Goal: Information Seeking & Learning: Find contact information

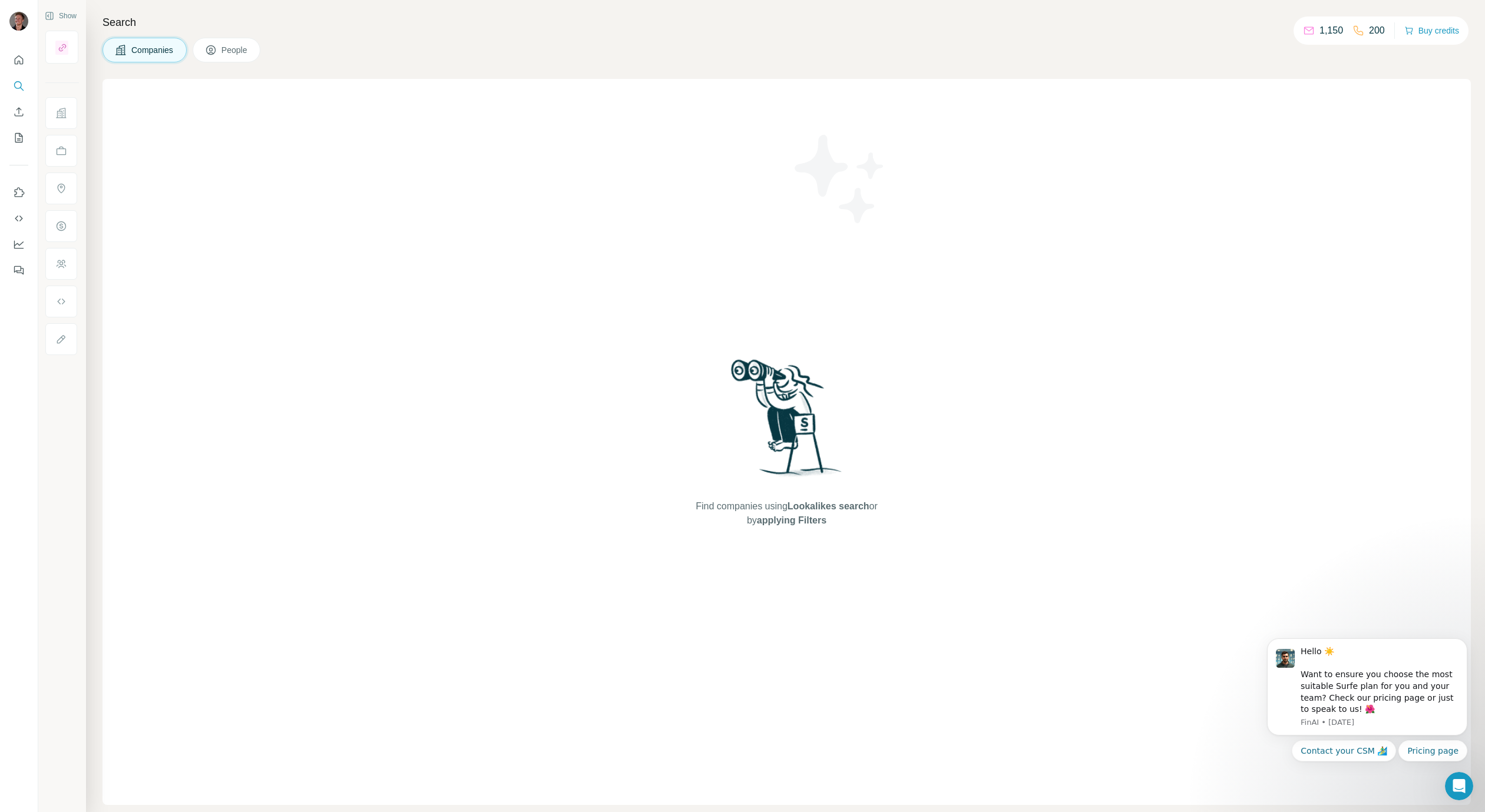
click at [216, 59] on button "People" at bounding box center [227, 50] width 68 height 24
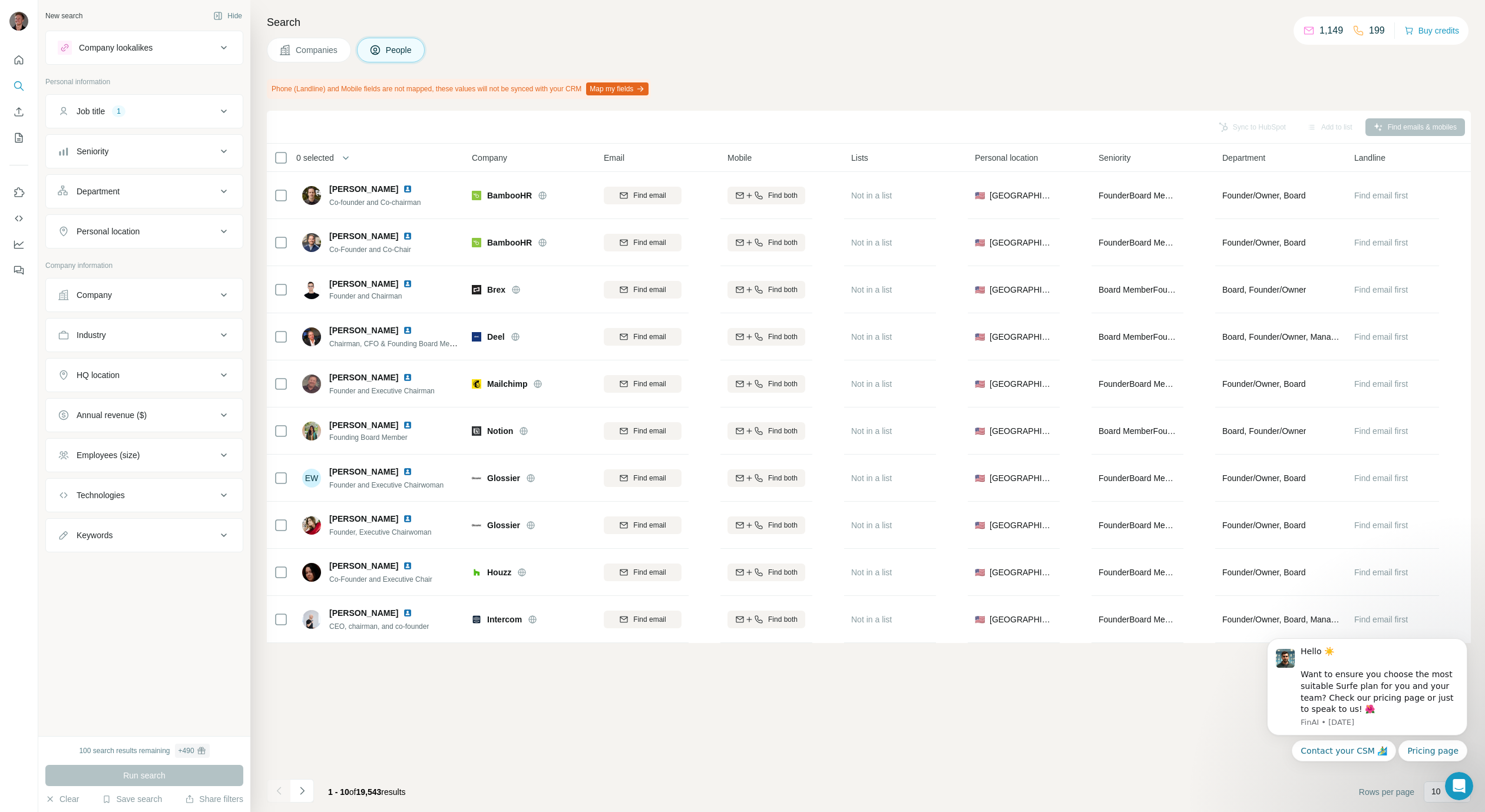
click at [327, 55] on span "Companies" at bounding box center [317, 50] width 43 height 12
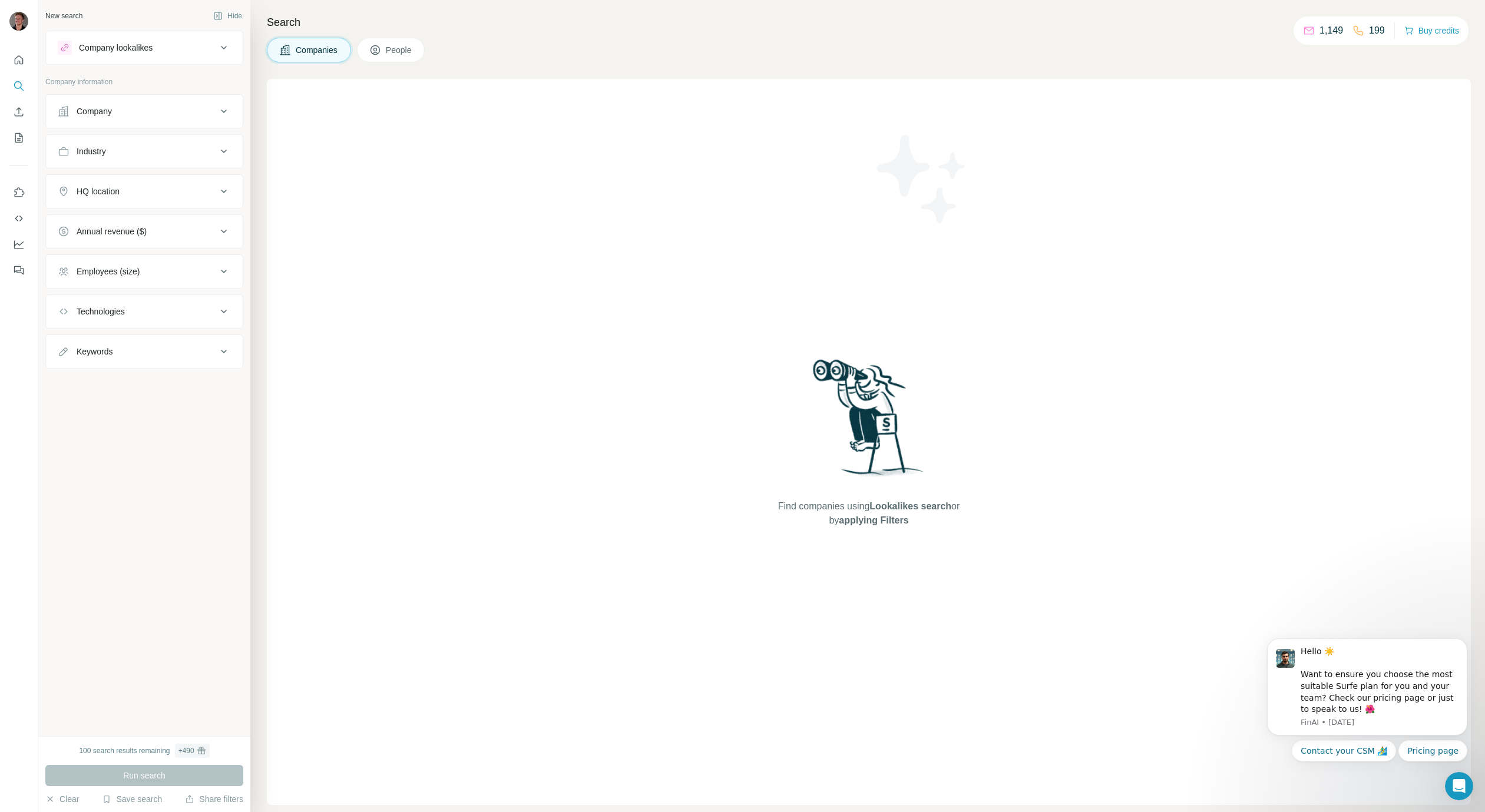
click at [200, 119] on button "Company" at bounding box center [145, 111] width 197 height 28
click at [171, 290] on div "Industry" at bounding box center [138, 294] width 159 height 12
click at [178, 311] on button "Industry" at bounding box center [145, 297] width 197 height 33
click at [406, 47] on span "People" at bounding box center [399, 50] width 27 height 12
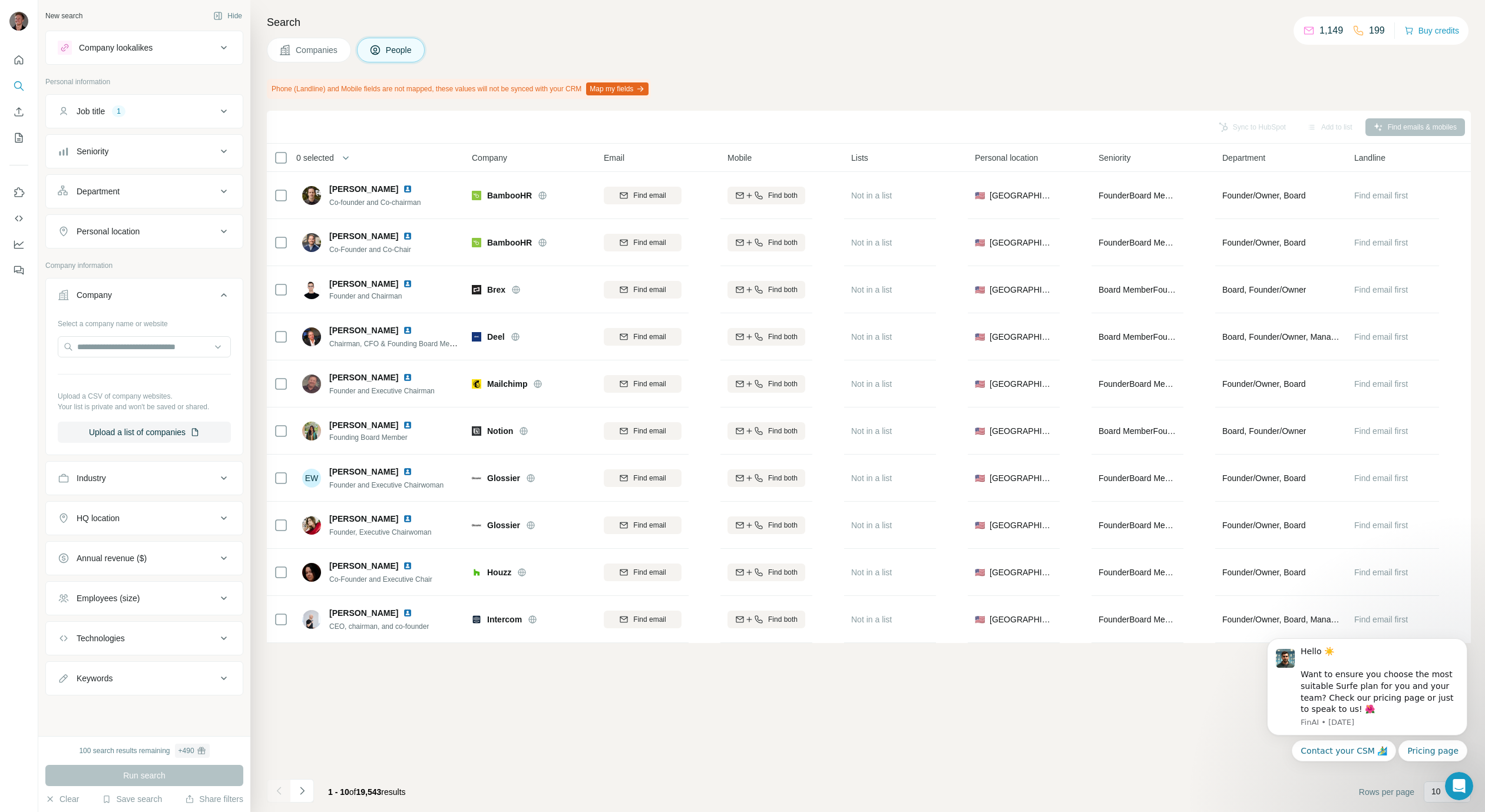
click at [186, 226] on div "Personal location" at bounding box center [138, 231] width 159 height 12
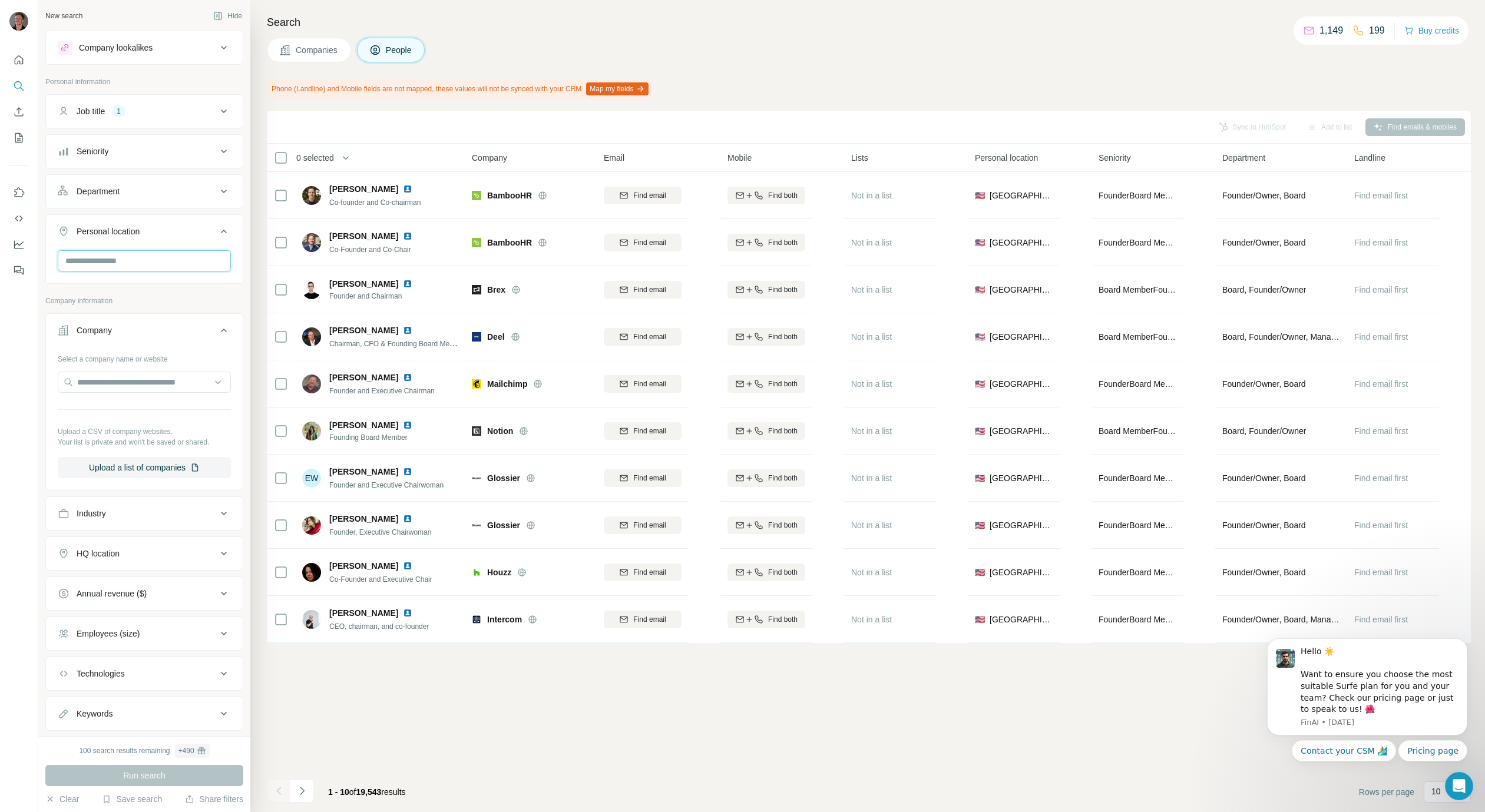
click at [168, 255] on input "text" at bounding box center [145, 261] width 173 height 21
type input "******"
click at [164, 292] on div "🇳🇴 Norway" at bounding box center [140, 292] width 145 height 14
click at [213, 295] on div "🇳🇴 Norway" at bounding box center [140, 297] width 158 height 43
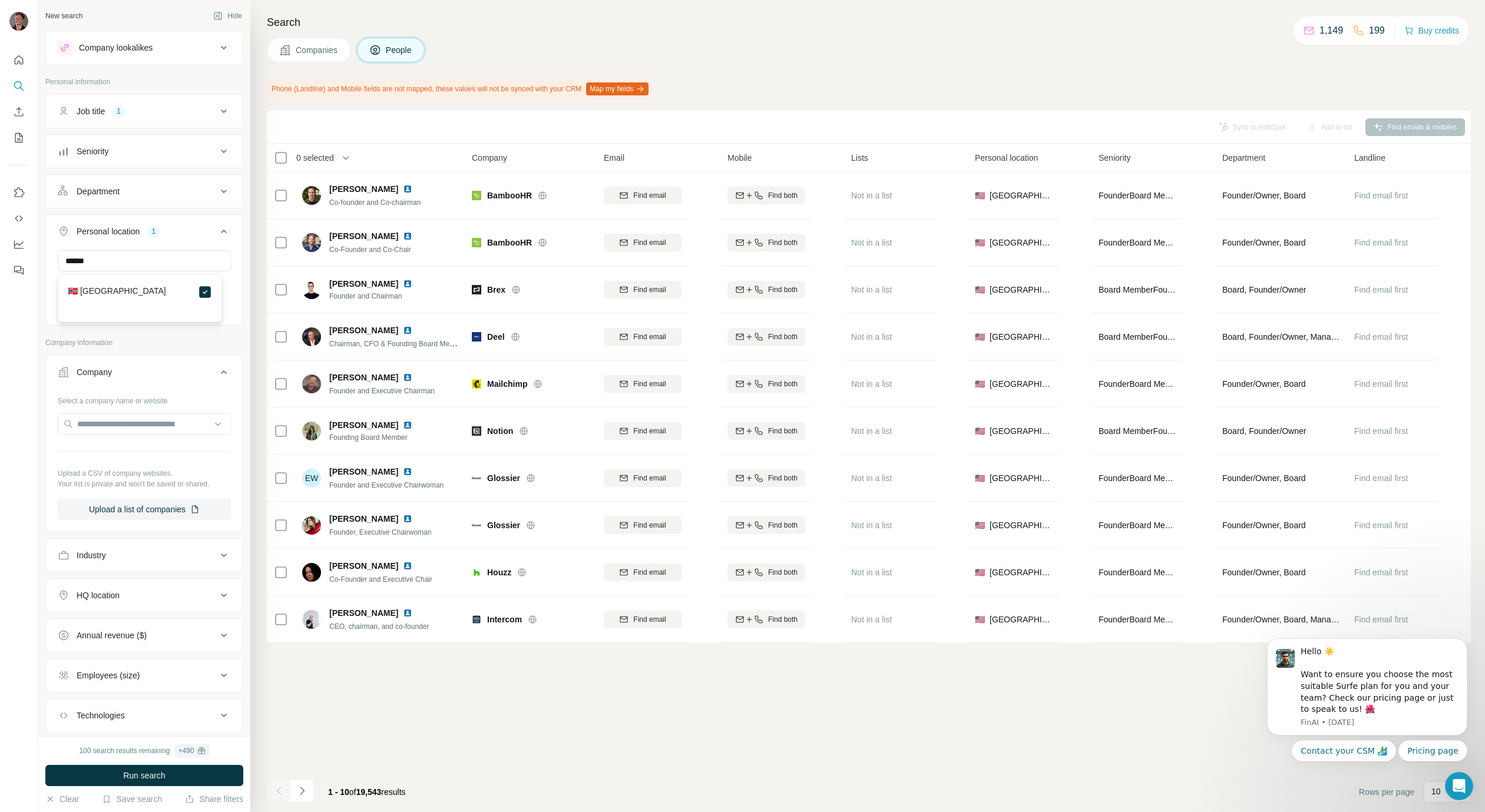
click at [330, 721] on div "Sync to HubSpot Add to list Find emails & mobiles 0 selected People Company Ema…" at bounding box center [869, 462] width 1204 height 702
click at [152, 782] on button "Run search" at bounding box center [144, 776] width 198 height 21
